Goal: Task Accomplishment & Management: Use online tool/utility

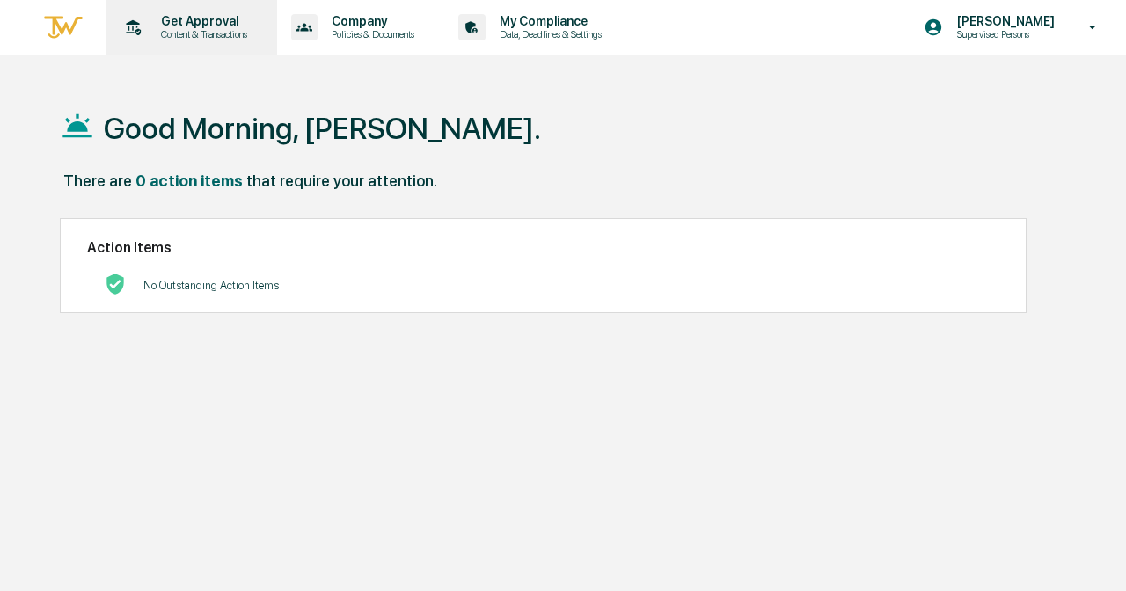
click at [215, 11] on div "Get Approval Content & Transactions" at bounding box center [190, 27] width 154 height 55
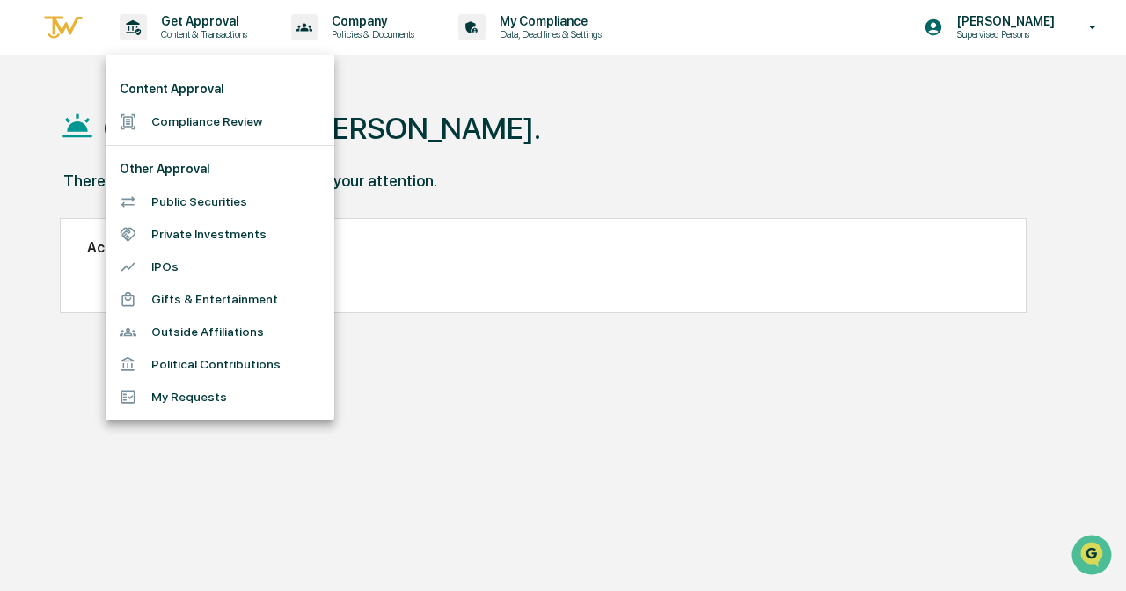
click at [228, 128] on li "Compliance Review" at bounding box center [220, 122] width 229 height 33
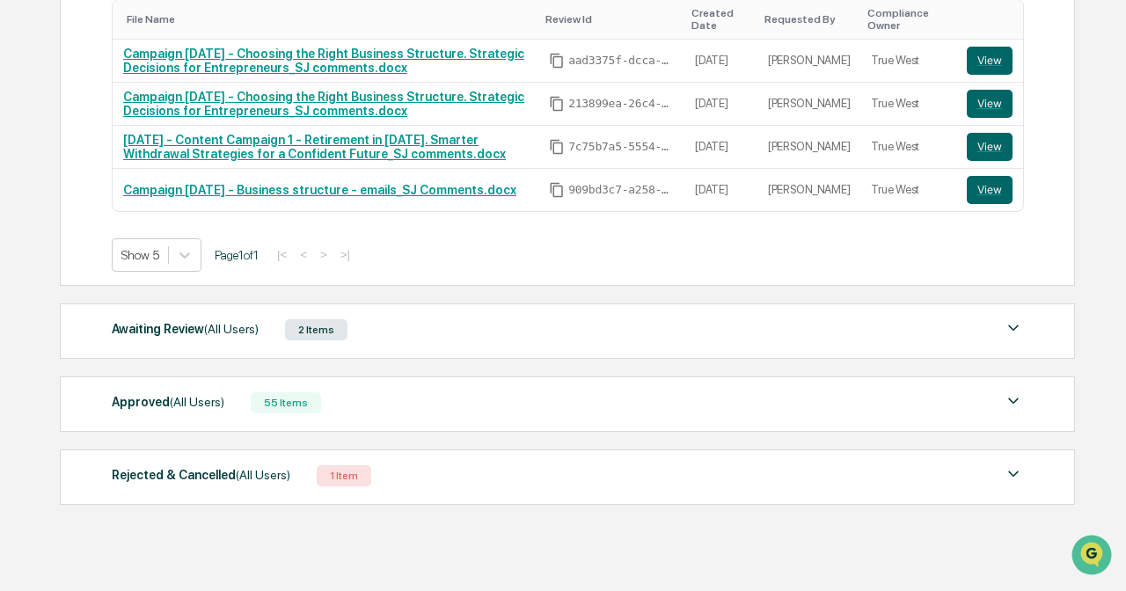
scroll to position [376, 0]
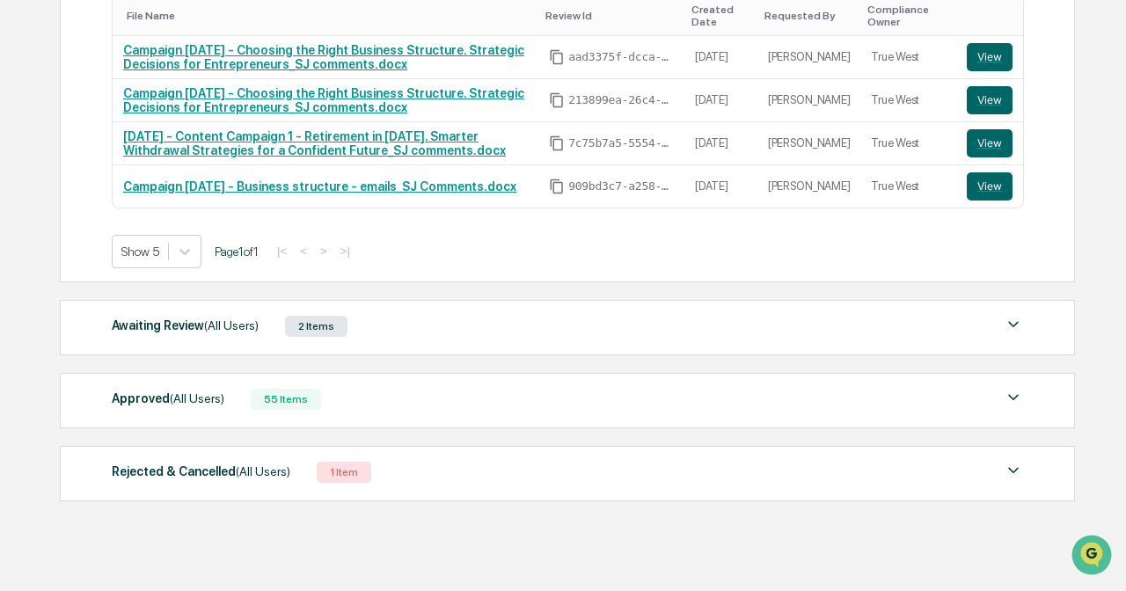
click at [461, 335] on div "Awaiting Review (All Users) 2 Items" at bounding box center [568, 326] width 912 height 25
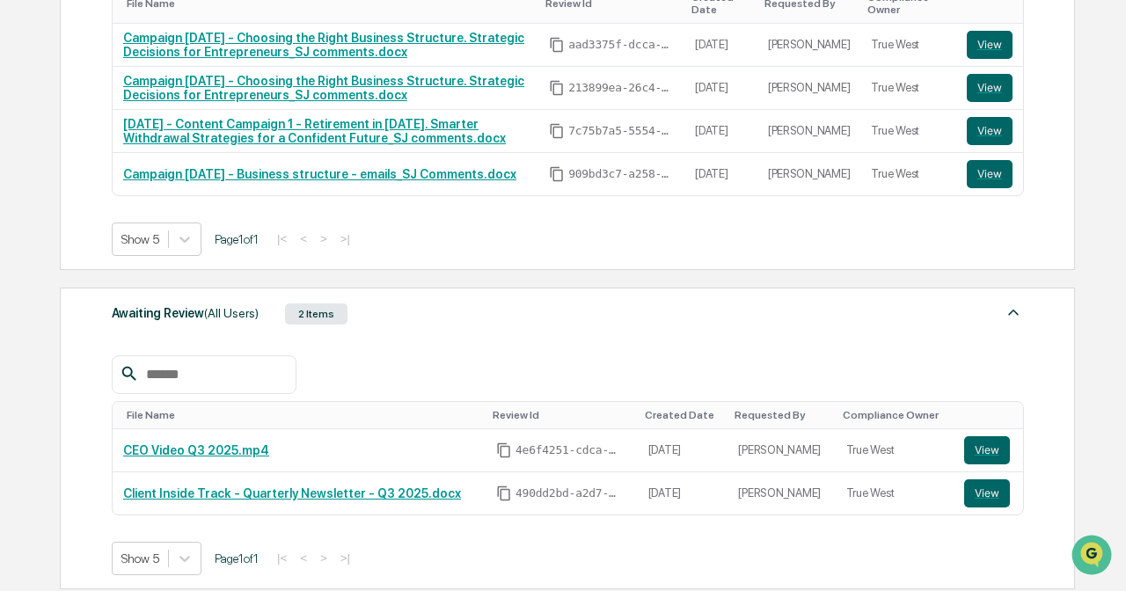
scroll to position [398, 0]
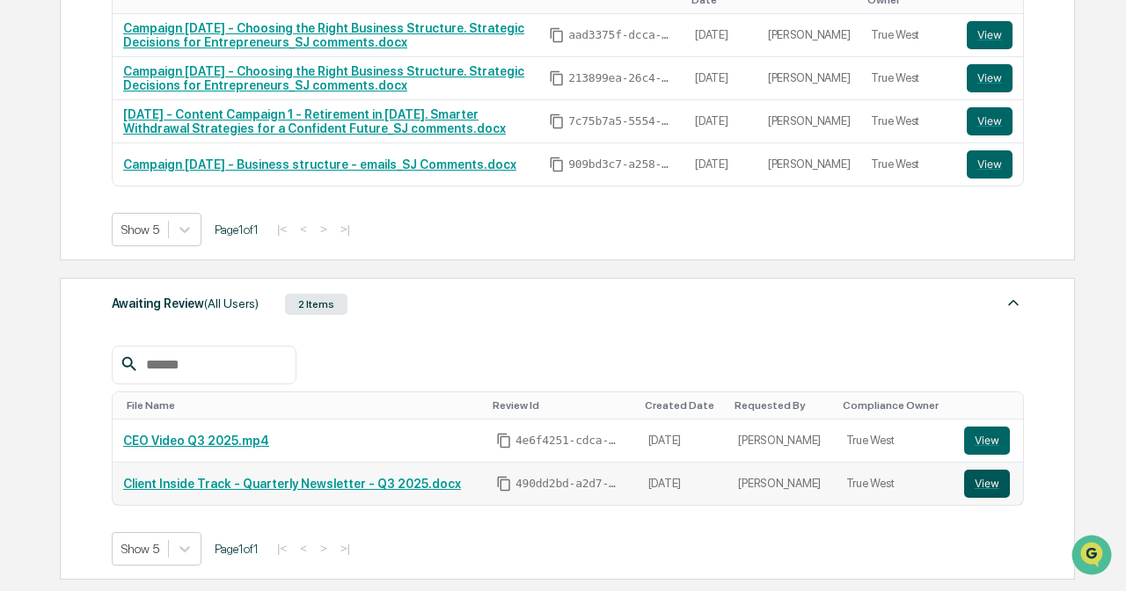
click at [995, 485] on button "View" at bounding box center [987, 484] width 46 height 28
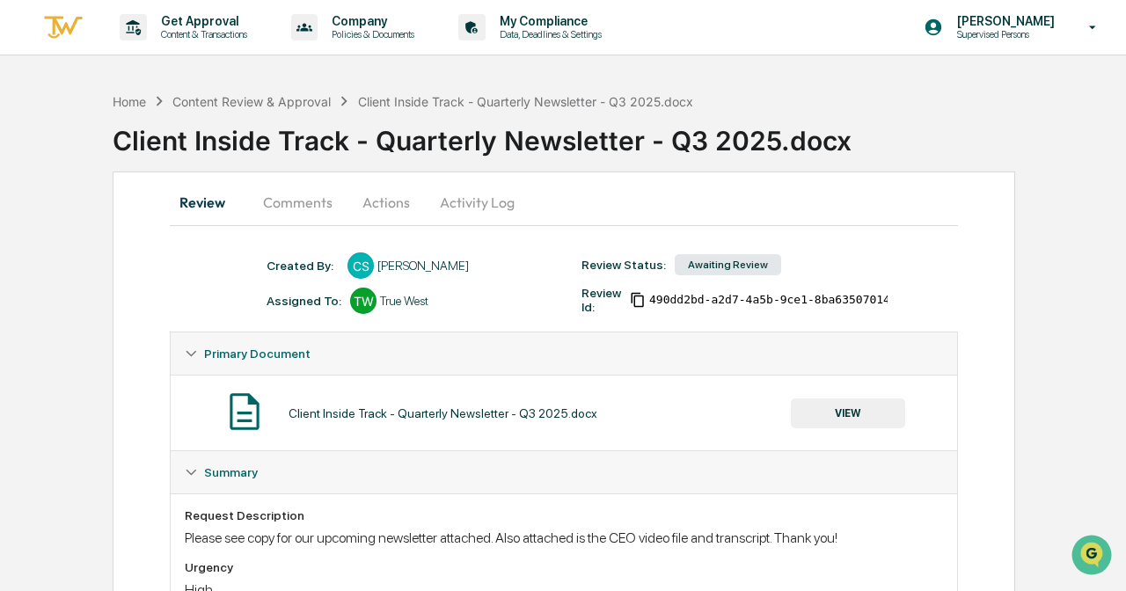
click at [385, 199] on button "Actions" at bounding box center [386, 202] width 79 height 42
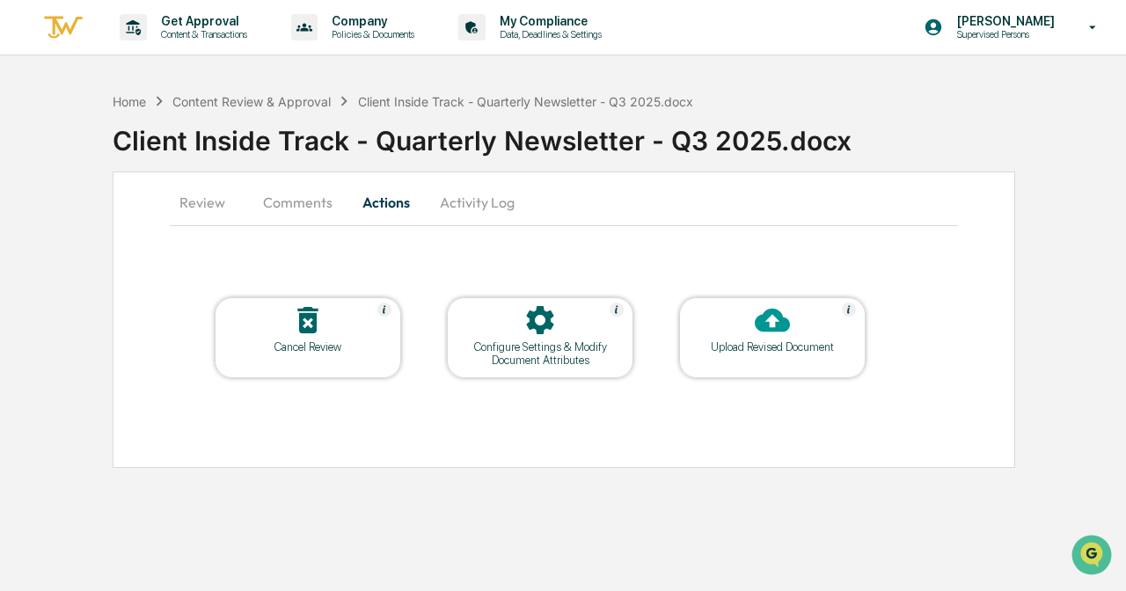
click at [443, 213] on button "Activity Log" at bounding box center [477, 202] width 103 height 42
